Goal: Transaction & Acquisition: Purchase product/service

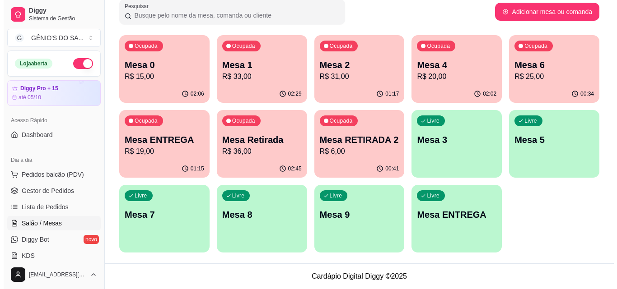
scroll to position [142, 0]
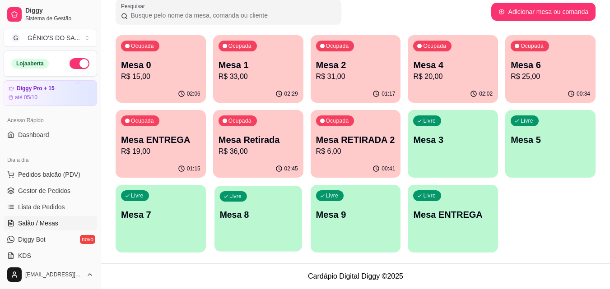
click at [273, 211] on p "Mesa 8" at bounding box center [257, 215] width 77 height 12
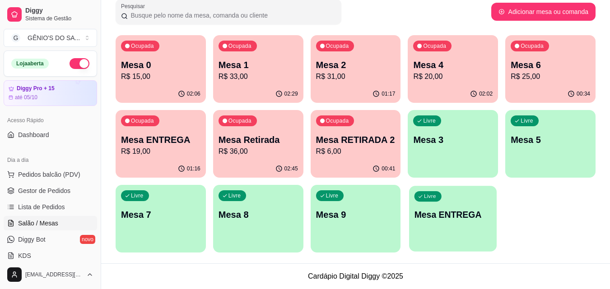
click at [467, 221] on p "Mesa ENTREGA" at bounding box center [452, 215] width 77 height 12
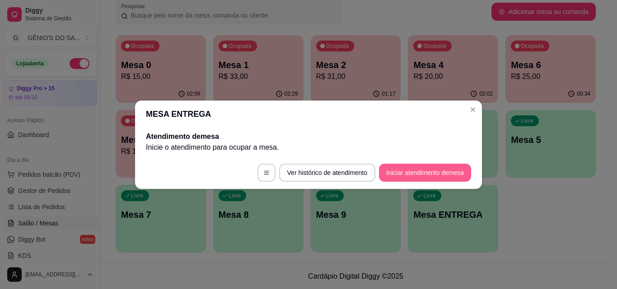
click at [400, 170] on button "Iniciar atendimento de mesa" at bounding box center [425, 173] width 92 height 18
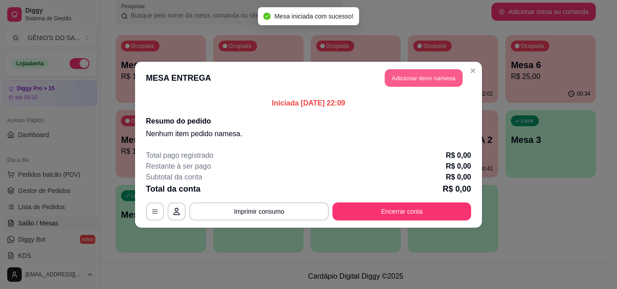
click at [417, 74] on button "Adicionar itens na mesa" at bounding box center [424, 78] width 78 height 18
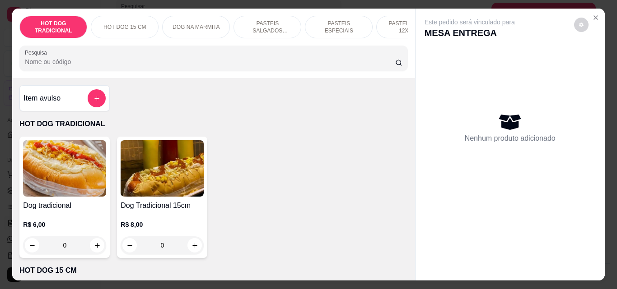
click at [270, 23] on p "PASTEIS SALGADOS 12X20cm" at bounding box center [267, 27] width 52 height 14
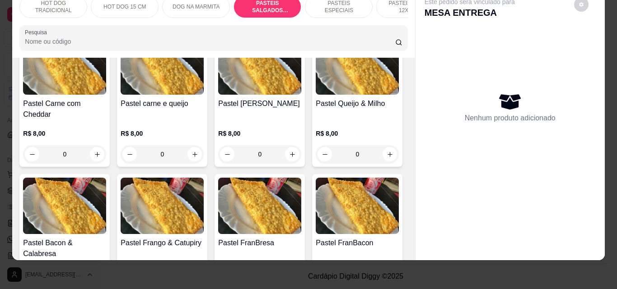
scroll to position [975, 0]
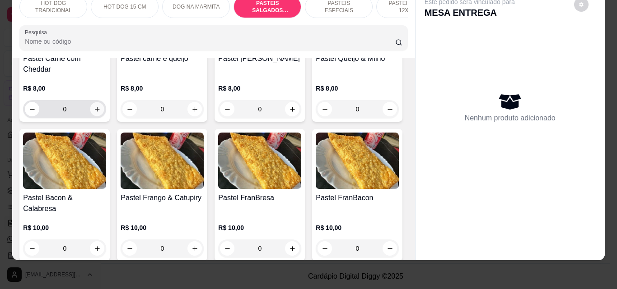
click at [101, 113] on icon "increase-product-quantity" at bounding box center [97, 109] width 7 height 7
type input "1"
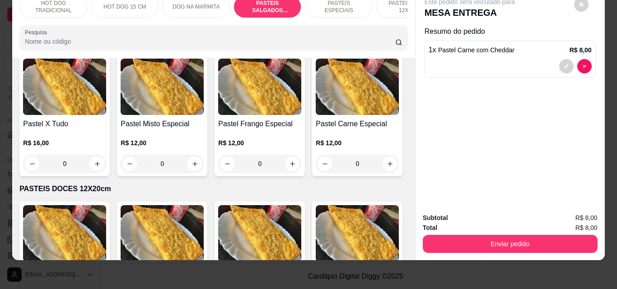
scroll to position [1381, 0]
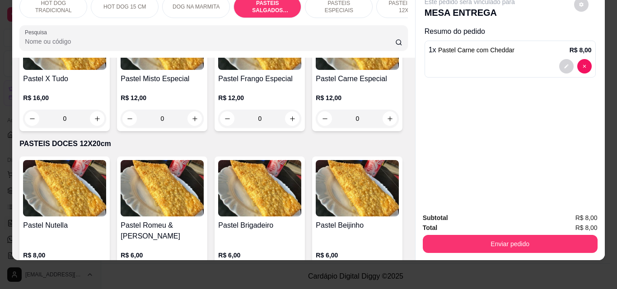
click at [527, 51] on div "1 x Pastel Carne com Cheddar R$ 8,00" at bounding box center [509, 59] width 171 height 37
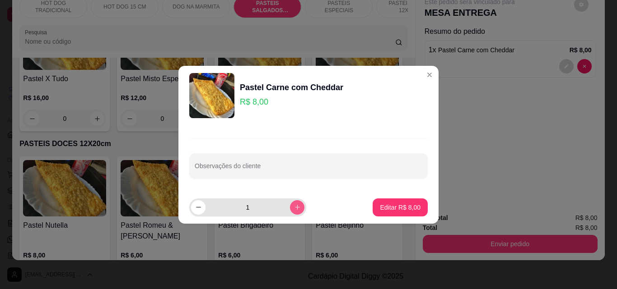
click at [291, 212] on button "increase-product-quantity" at bounding box center [297, 207] width 14 height 14
type input "2"
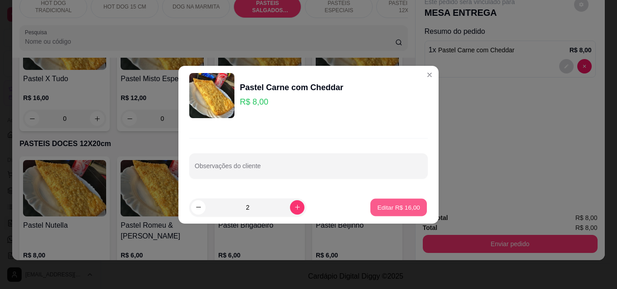
click at [385, 207] on p "Editar R$ 16,00" at bounding box center [398, 207] width 42 height 9
type input "2"
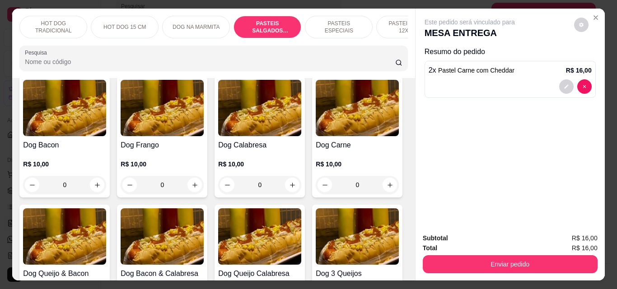
scroll to position [0, 0]
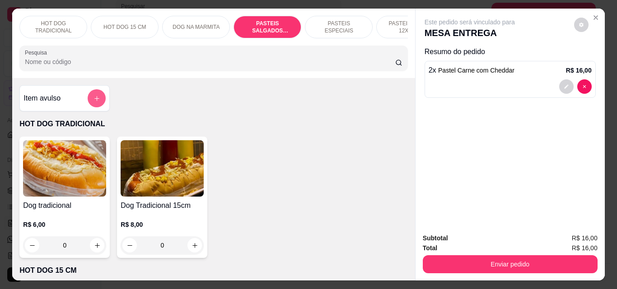
click at [94, 98] on icon "add-separate-item" at bounding box center [96, 98] width 7 height 7
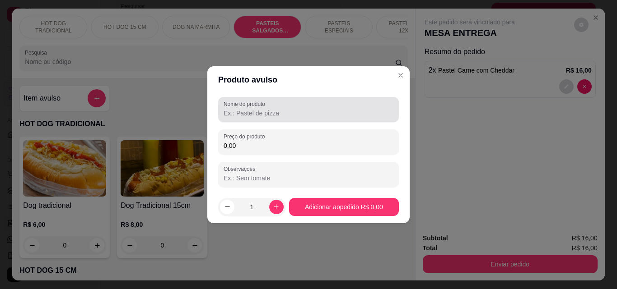
click at [274, 116] on input "Nome do produto" at bounding box center [308, 113] width 170 height 9
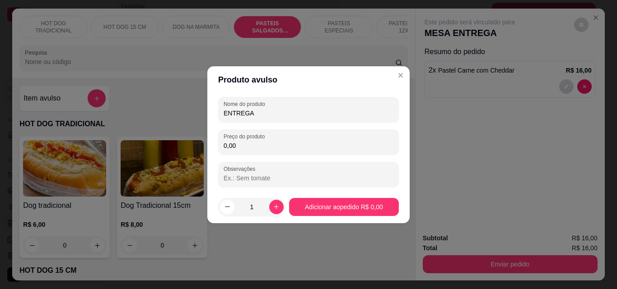
type input "ENTREGA"
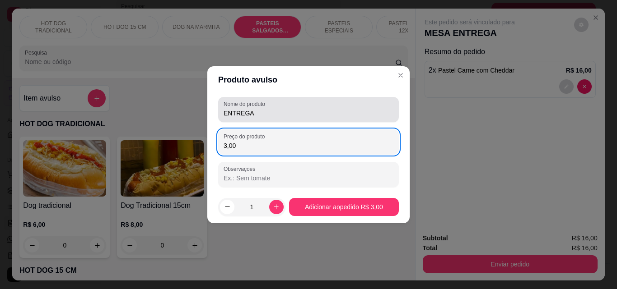
type input "3,00"
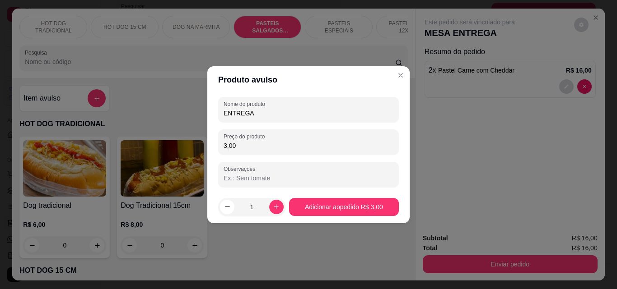
click at [283, 174] on input "Observações" at bounding box center [308, 178] width 170 height 9
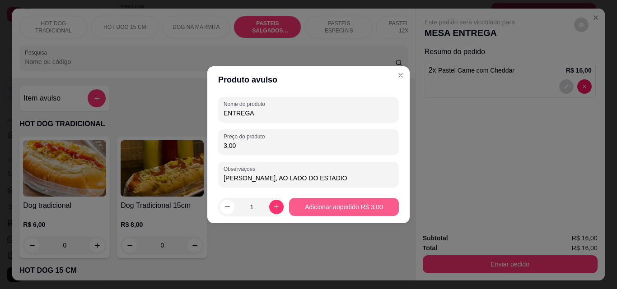
type input "[PERSON_NAME], AO LADO DO ESTADIO"
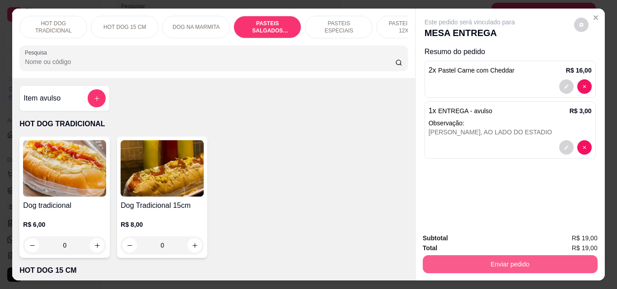
click at [496, 260] on button "Enviar pedido" at bounding box center [510, 265] width 175 height 18
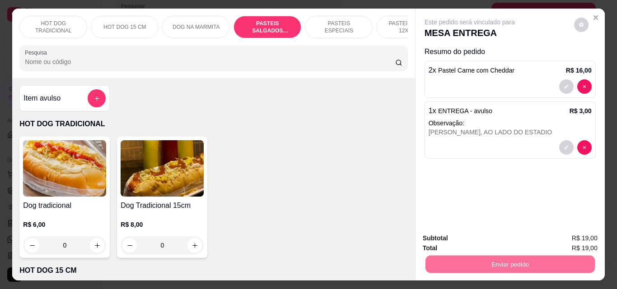
click at [487, 241] on button "Não registrar e enviar pedido" at bounding box center [480, 238] width 94 height 17
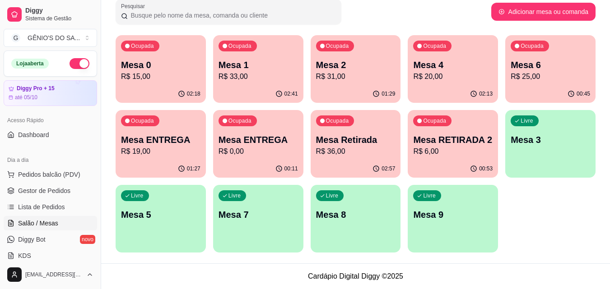
click at [184, 141] on p "Mesa ENTREGA" at bounding box center [160, 140] width 79 height 13
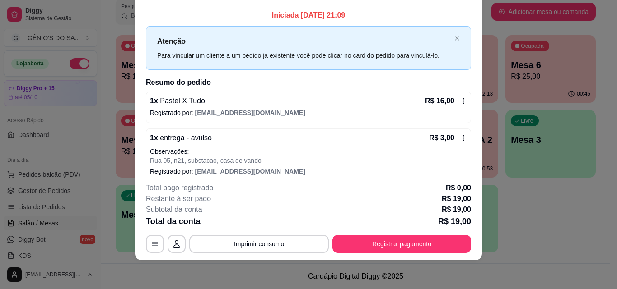
click at [461, 23] on div "Iniciada [DATE] 21:09 Atenção Para vincular um cliente a um pedido já existente…" at bounding box center [308, 90] width 347 height 169
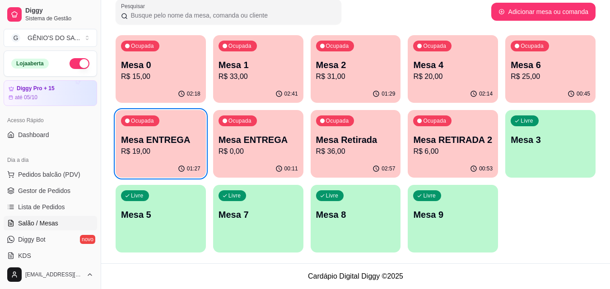
click at [246, 142] on p "Mesa ENTREGA" at bounding box center [257, 140] width 79 height 13
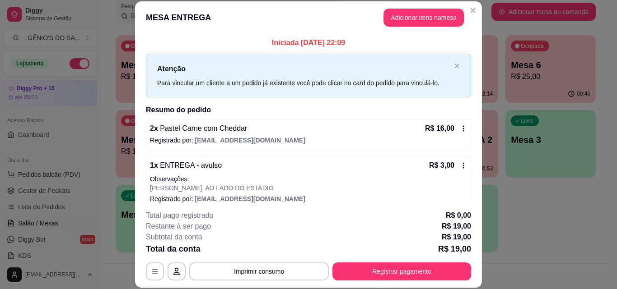
click at [184, 137] on p "Registrado por: [EMAIL_ADDRESS][DOMAIN_NAME]" at bounding box center [308, 140] width 317 height 9
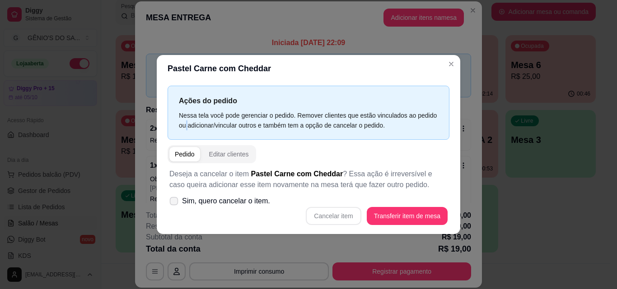
click at [182, 201] on span "Sim, quero cancelar o item." at bounding box center [226, 201] width 88 height 11
click at [175, 203] on input "Sim, quero cancelar o item." at bounding box center [172, 206] width 6 height 6
checkbox input "true"
click at [349, 218] on button "Cancelar item" at bounding box center [333, 216] width 55 height 18
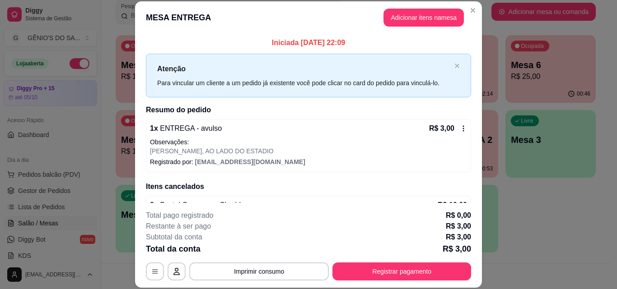
click at [264, 150] on p "[PERSON_NAME], AO LADO DO ESTADIO" at bounding box center [308, 151] width 317 height 9
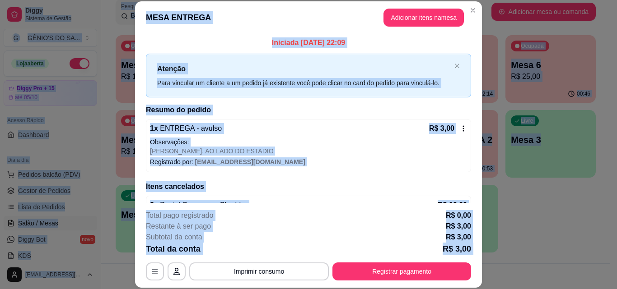
click at [264, 149] on div "Pedido Editar clientes Deseja a cancelar o item ENTREGA - avulso ? Essa ação é …" at bounding box center [309, 188] width 286 height 87
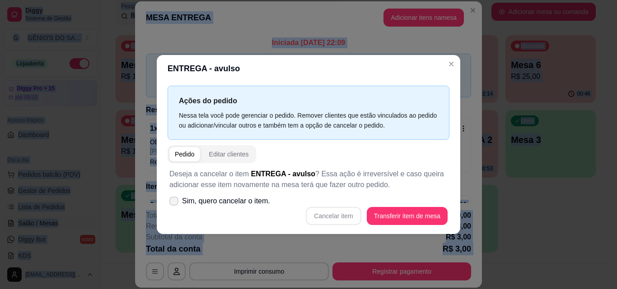
click at [184, 200] on span "Sim, quero cancelar o item." at bounding box center [226, 201] width 88 height 11
click at [175, 203] on input "Sim, quero cancelar o item." at bounding box center [172, 206] width 6 height 6
checkbox input "true"
click at [329, 214] on button "Cancelar item" at bounding box center [333, 216] width 55 height 18
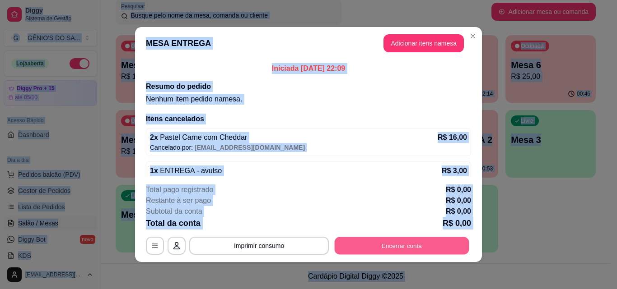
click at [367, 252] on button "Encerrar conta" at bounding box center [402, 246] width 135 height 18
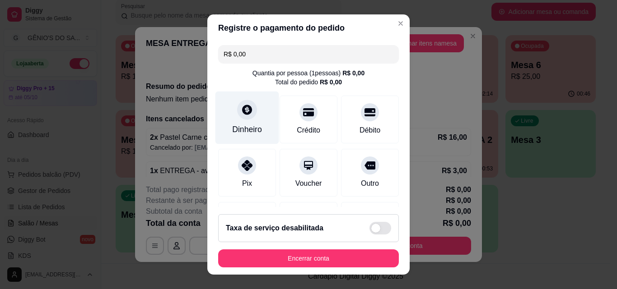
click at [232, 119] on div "Dinheiro" at bounding box center [247, 118] width 64 height 53
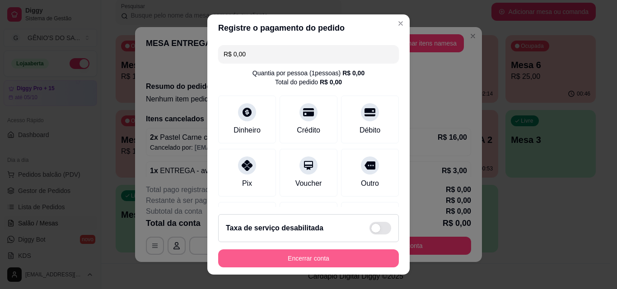
click at [297, 253] on button "Encerrar conta" at bounding box center [308, 259] width 181 height 18
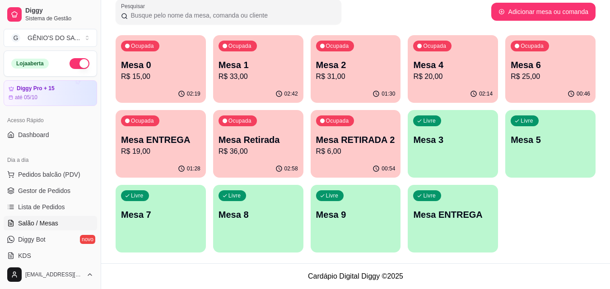
click at [465, 223] on div "Livre Mesa ENTREGA" at bounding box center [453, 213] width 90 height 57
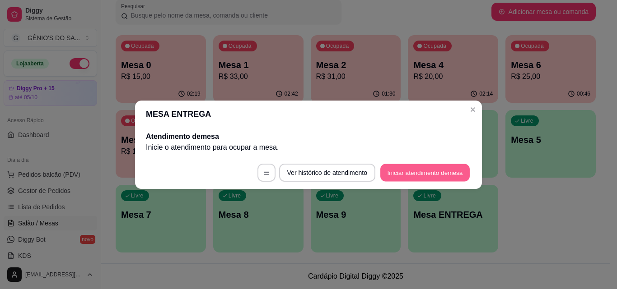
click at [410, 177] on button "Iniciar atendimento de mesa" at bounding box center [424, 173] width 89 height 18
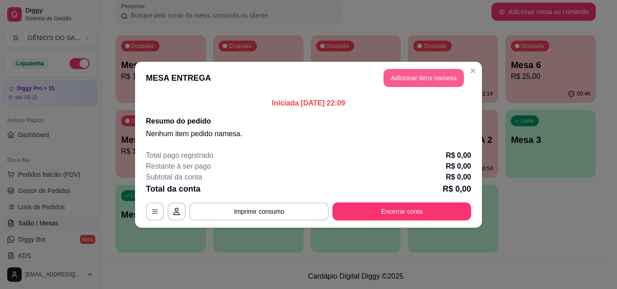
click at [404, 78] on button "Adicionar itens na mesa" at bounding box center [423, 78] width 80 height 18
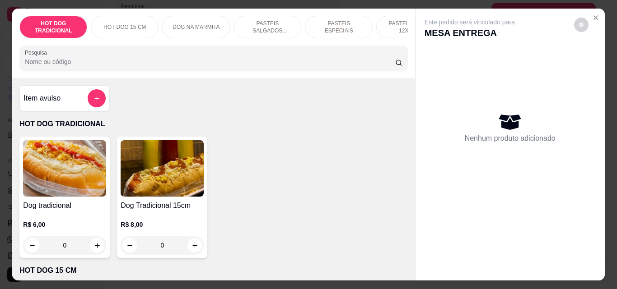
click at [256, 20] on p "PASTEIS SALGADOS 12X20cm" at bounding box center [267, 27] width 52 height 14
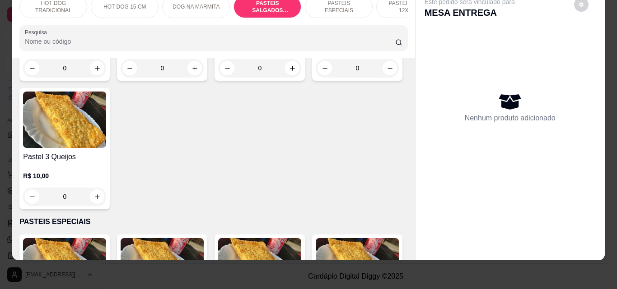
scroll to position [1065, 0]
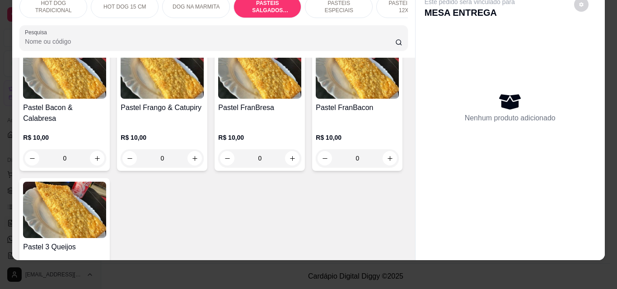
click at [101, 23] on icon "increase-product-quantity" at bounding box center [97, 19] width 7 height 7
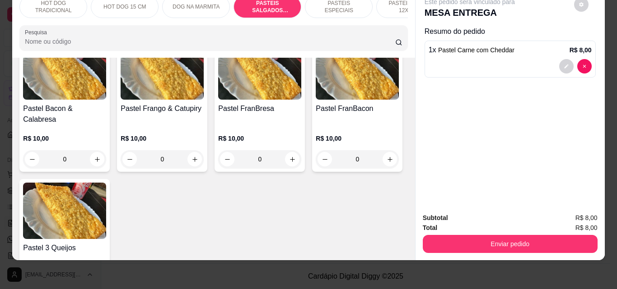
type input "1"
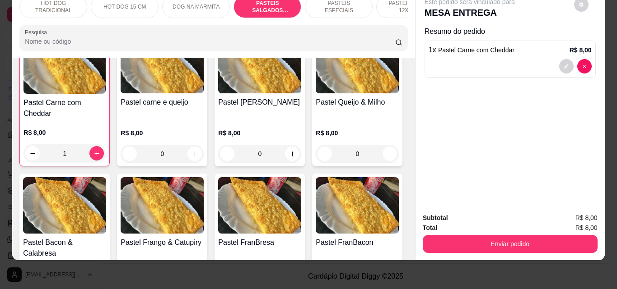
scroll to position [930, 0]
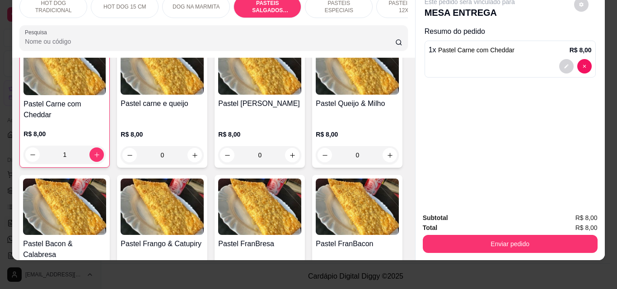
click at [313, 7] on div "PASTEIS ESPECIAIS" at bounding box center [339, 6] width 68 height 23
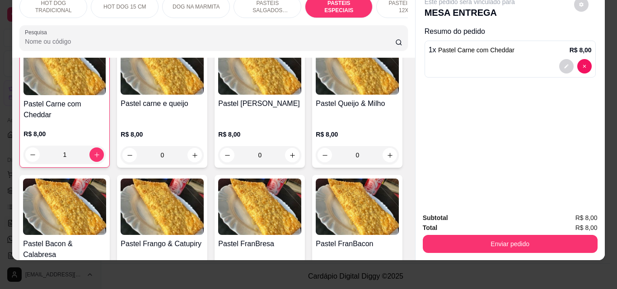
scroll to position [1551, 0]
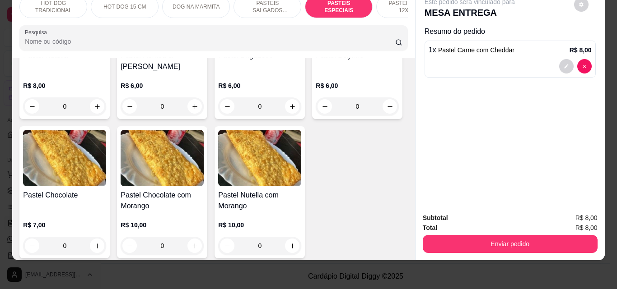
type input "1"
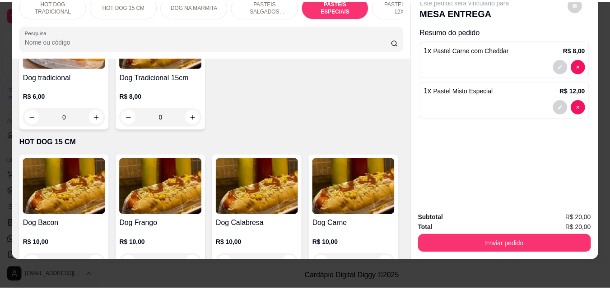
scroll to position [0, 0]
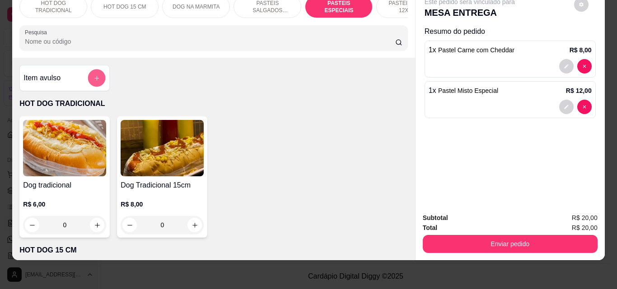
click at [93, 79] on icon "add-separate-item" at bounding box center [96, 78] width 7 height 7
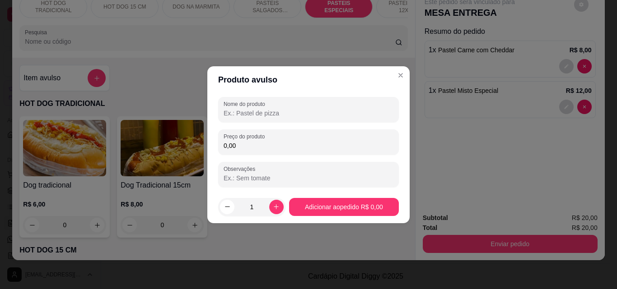
click at [263, 117] on input "Nome do produto" at bounding box center [308, 113] width 170 height 9
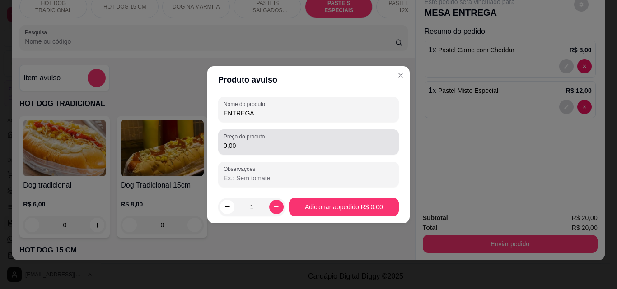
type input "ENTREGA"
click at [256, 148] on input "0,00" at bounding box center [308, 145] width 170 height 9
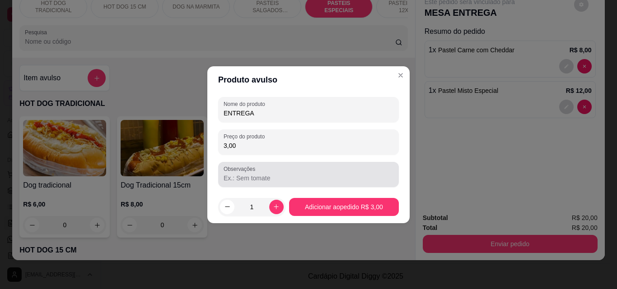
type input "3,00"
click at [238, 182] on input "Observações" at bounding box center [308, 178] width 170 height 9
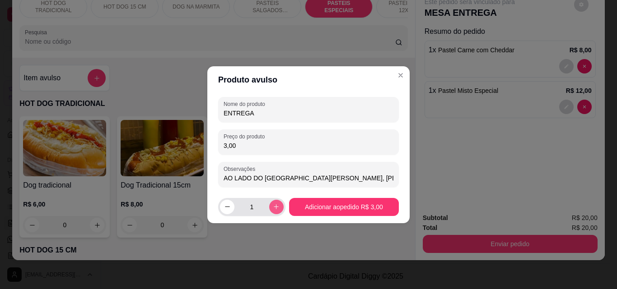
type input "AO LADO DO [GEOGRAPHIC_DATA][PERSON_NAME], [PERSON_NAME]"
click at [276, 205] on icon "increase-product-quantity" at bounding box center [276, 207] width 7 height 7
click at [224, 207] on icon "decrease-product-quantity" at bounding box center [227, 207] width 7 height 7
type input "1"
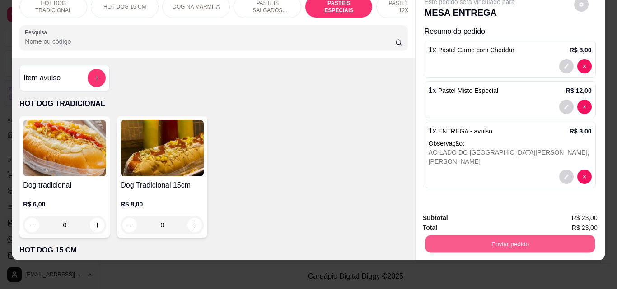
click at [557, 242] on button "Enviar pedido" at bounding box center [509, 244] width 169 height 18
click at [478, 211] on button "Não registrar e enviar pedido" at bounding box center [479, 215] width 91 height 17
